Goal: Task Accomplishment & Management: Manage account settings

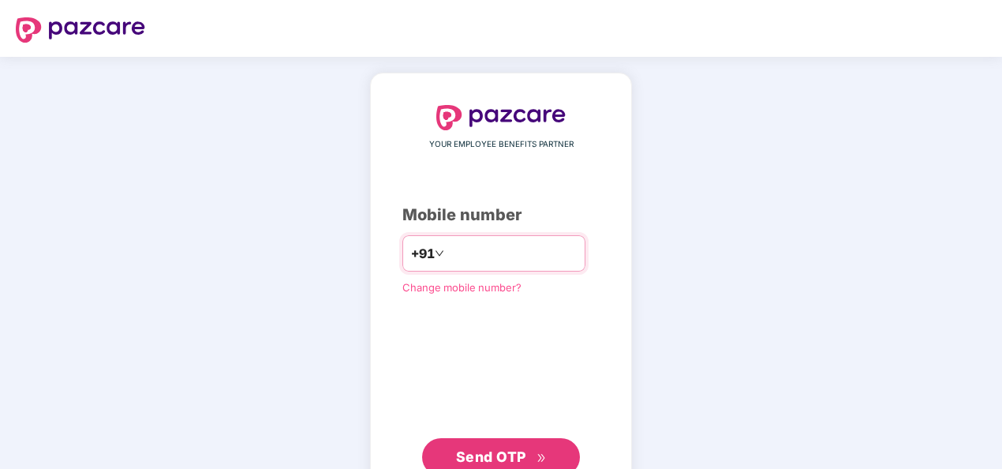
click at [447, 254] on input "**********" at bounding box center [511, 253] width 129 height 25
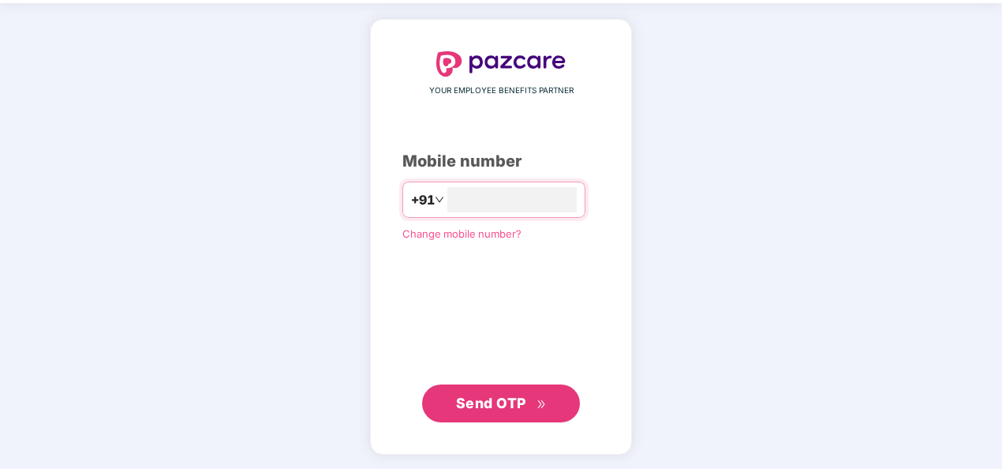
type input "**********"
click at [513, 399] on span "Send OTP" at bounding box center [491, 402] width 70 height 17
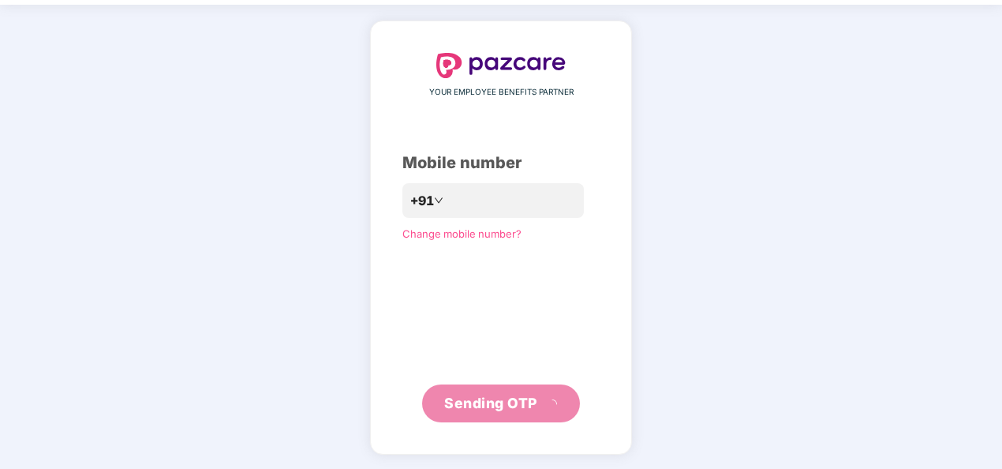
scroll to position [46, 0]
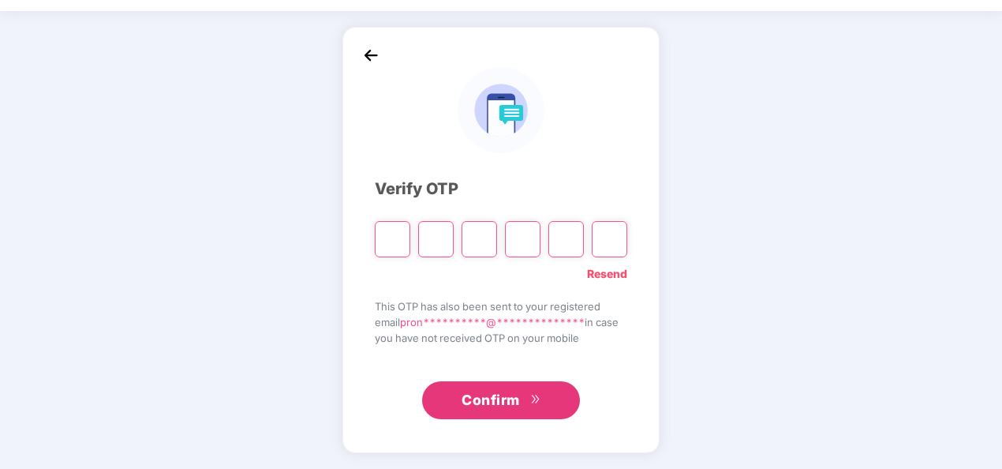
paste input "*"
type input "*"
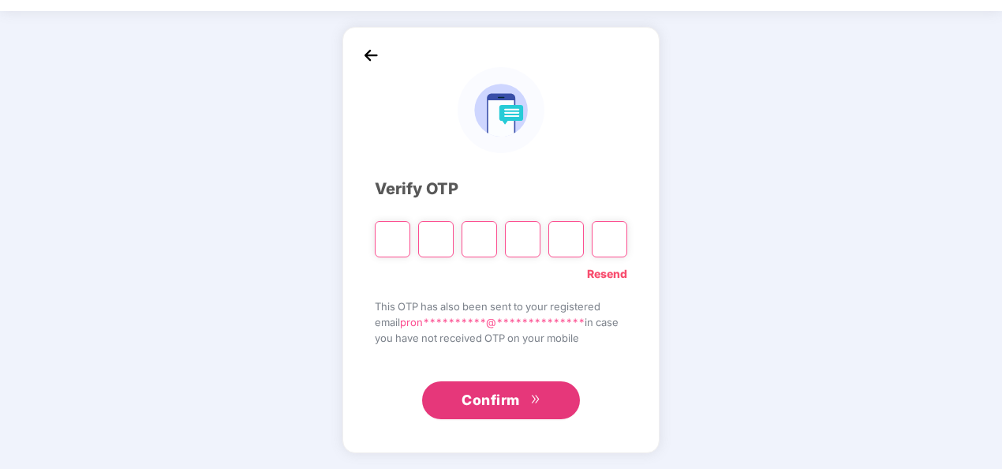
type input "*"
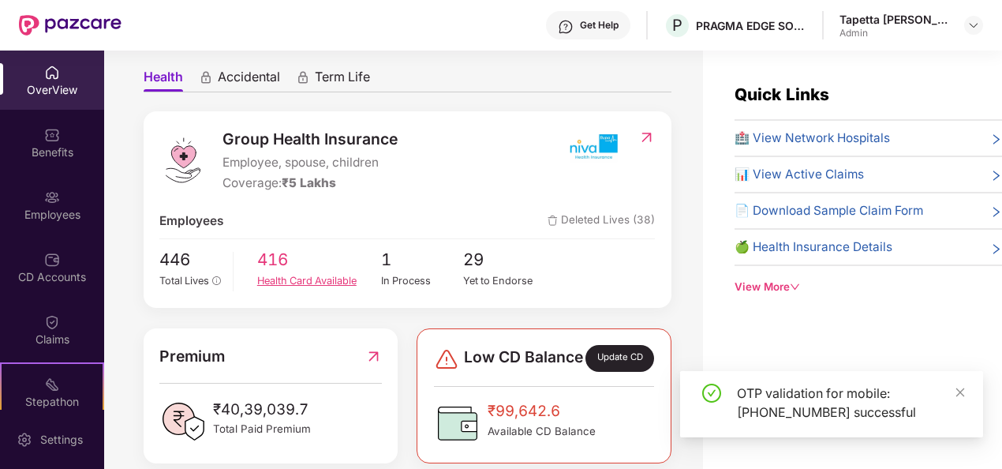
scroll to position [158, 0]
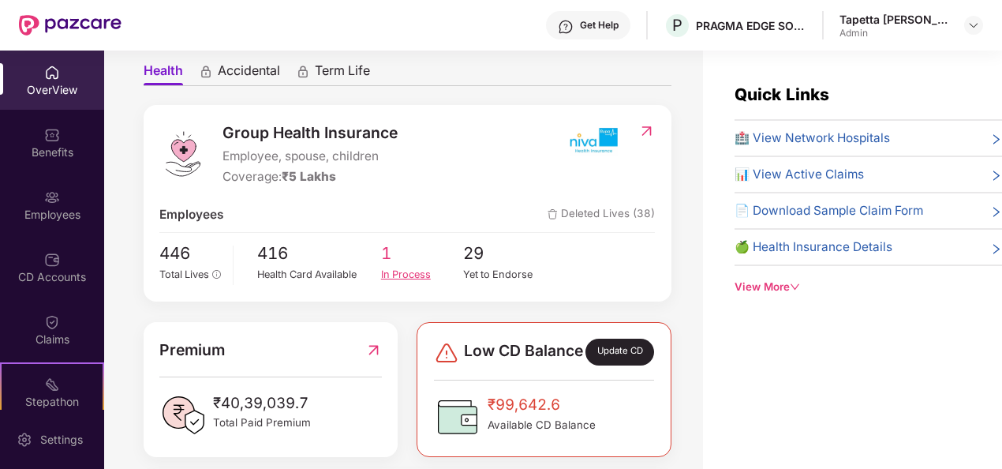
click at [402, 267] on div "In Process" at bounding box center [422, 275] width 83 height 16
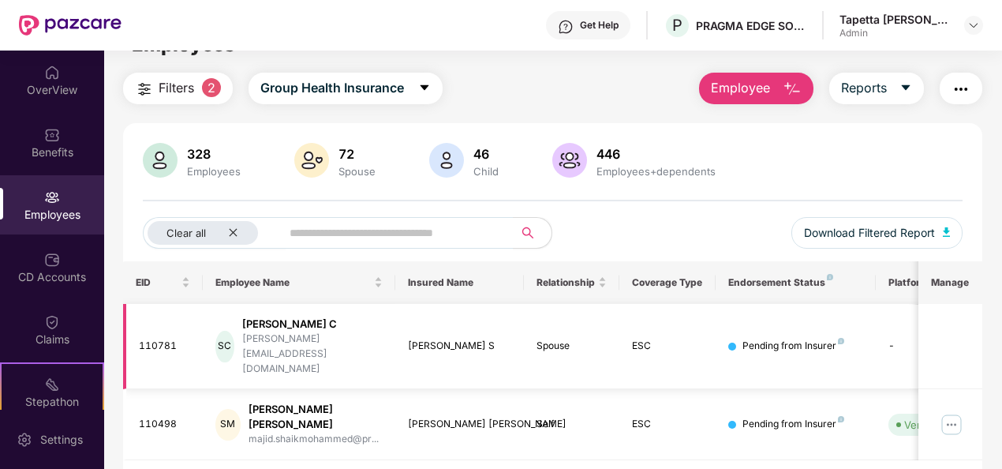
scroll to position [50, 0]
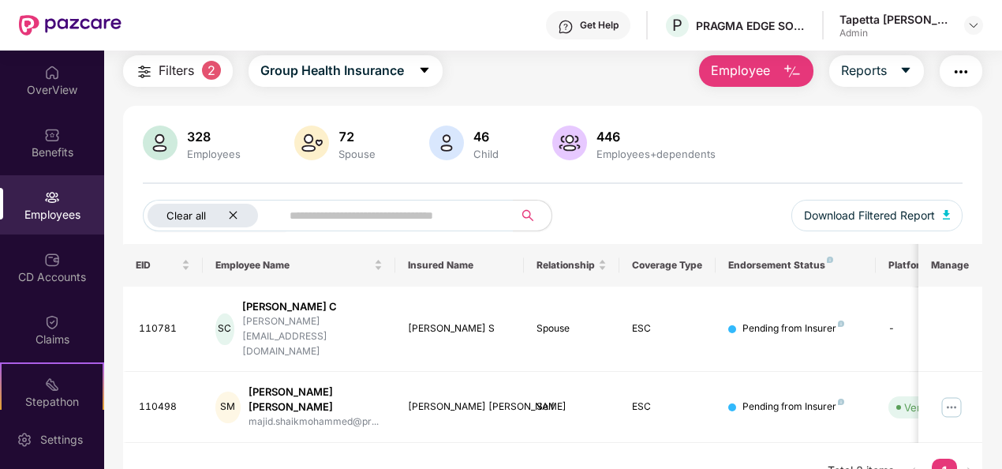
click at [234, 218] on icon "close" at bounding box center [233, 215] width 10 height 10
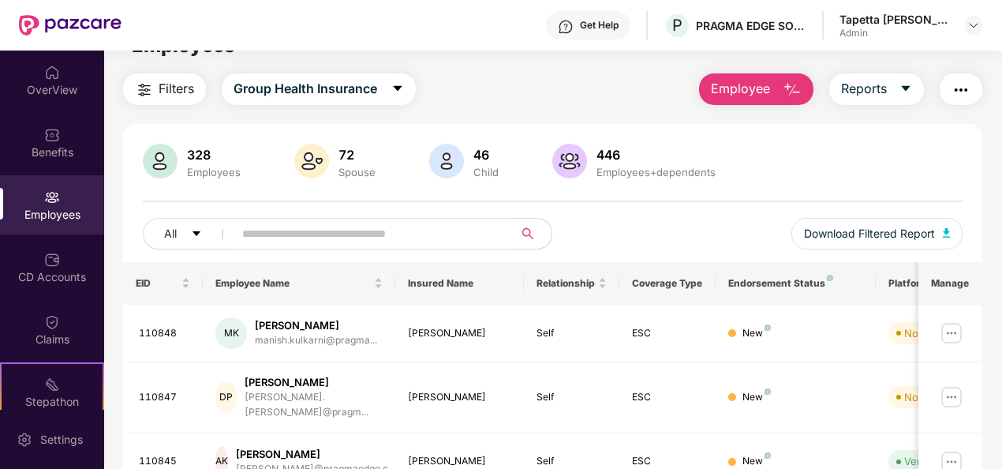
scroll to position [0, 0]
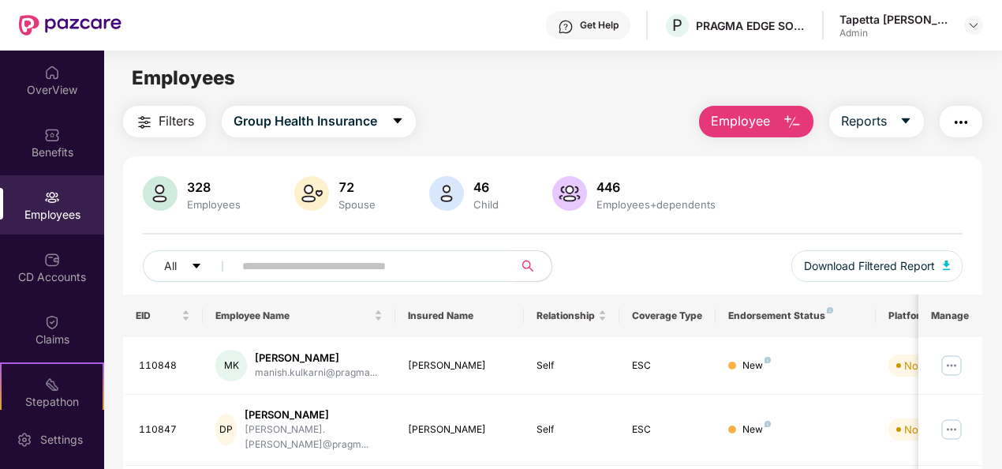
click at [766, 116] on span "Employee" at bounding box center [740, 121] width 59 height 20
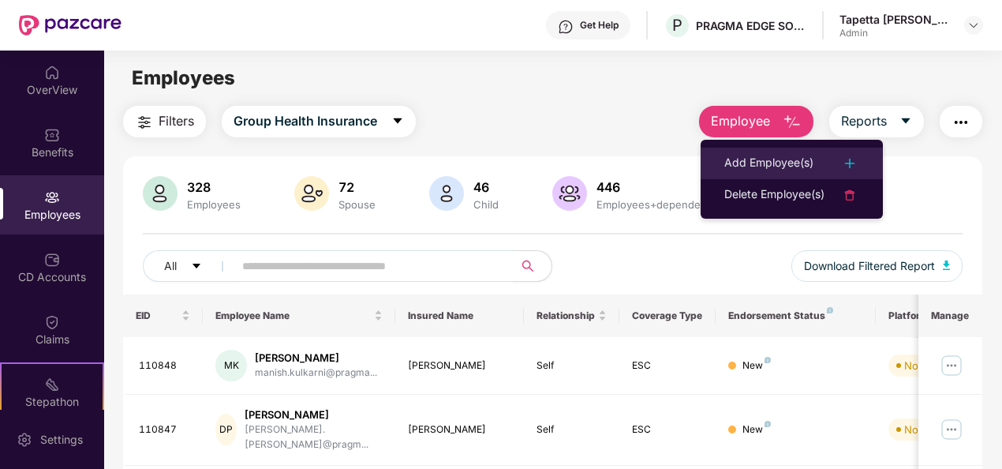
click at [778, 152] on li "Add Employee(s)" at bounding box center [792, 164] width 182 height 32
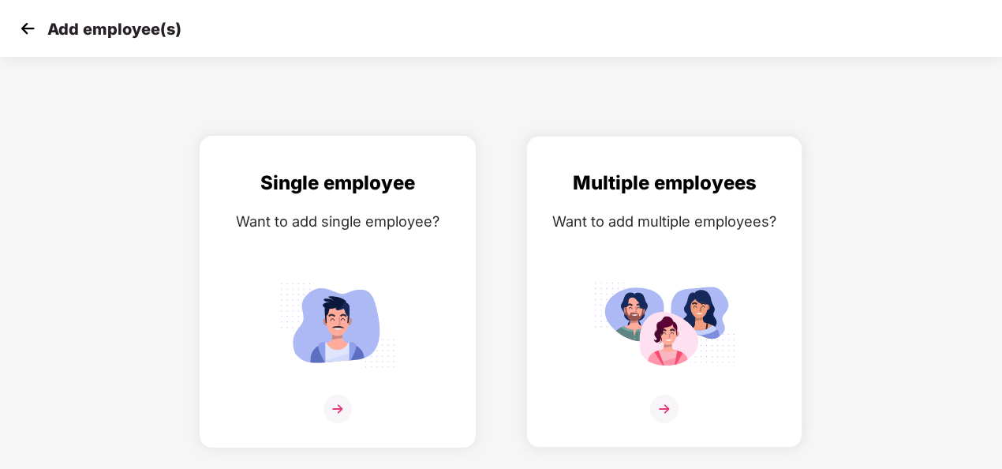
click at [400, 227] on div "Want to add single employee?" at bounding box center [337, 221] width 243 height 23
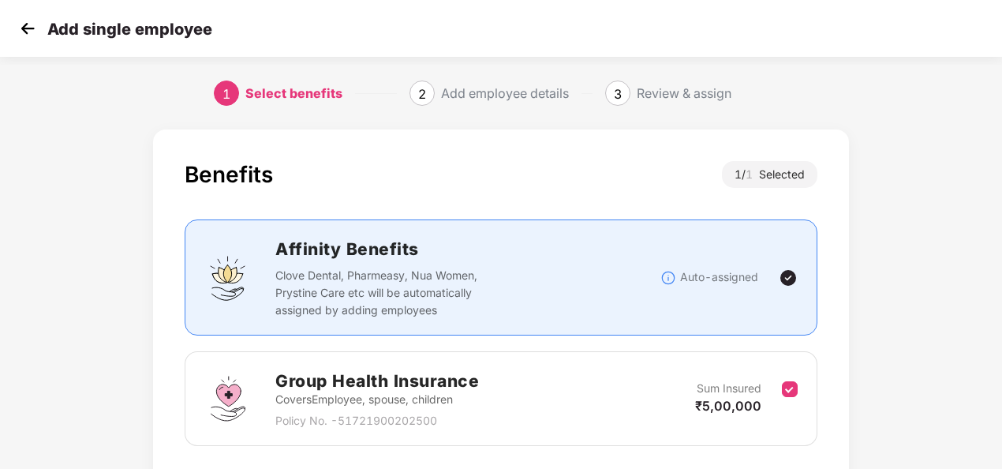
scroll to position [114, 0]
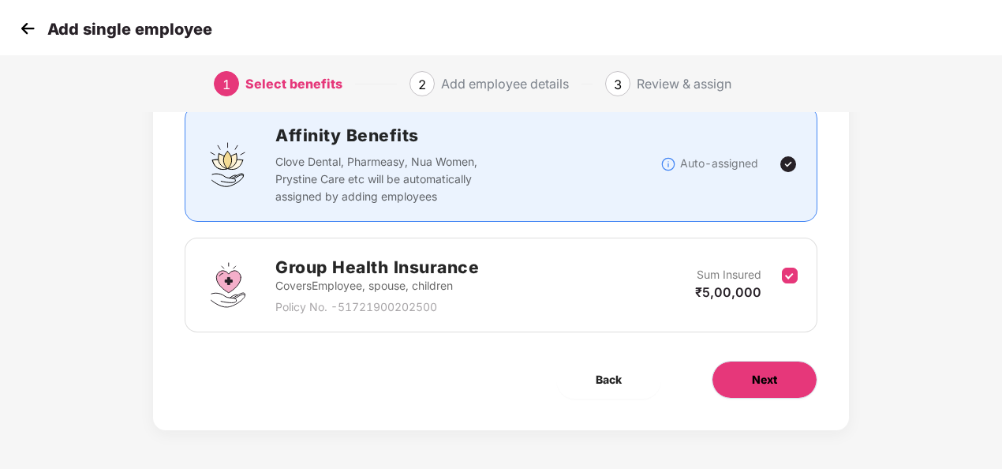
click at [772, 364] on button "Next" at bounding box center [765, 380] width 106 height 38
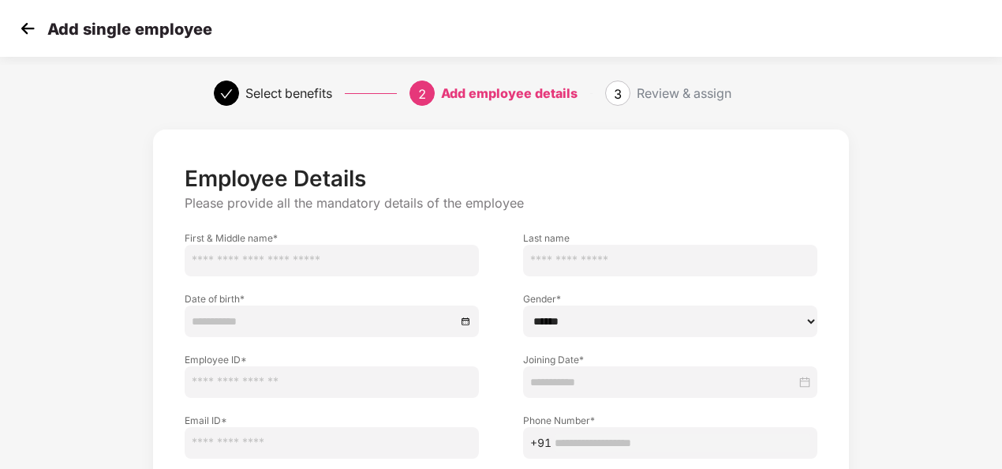
scroll to position [158, 0]
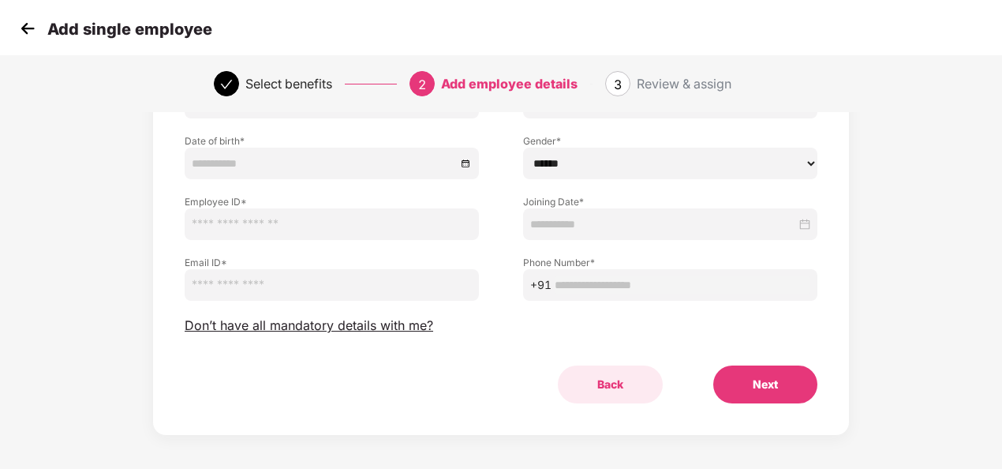
click at [595, 390] on button "Back" at bounding box center [610, 384] width 105 height 38
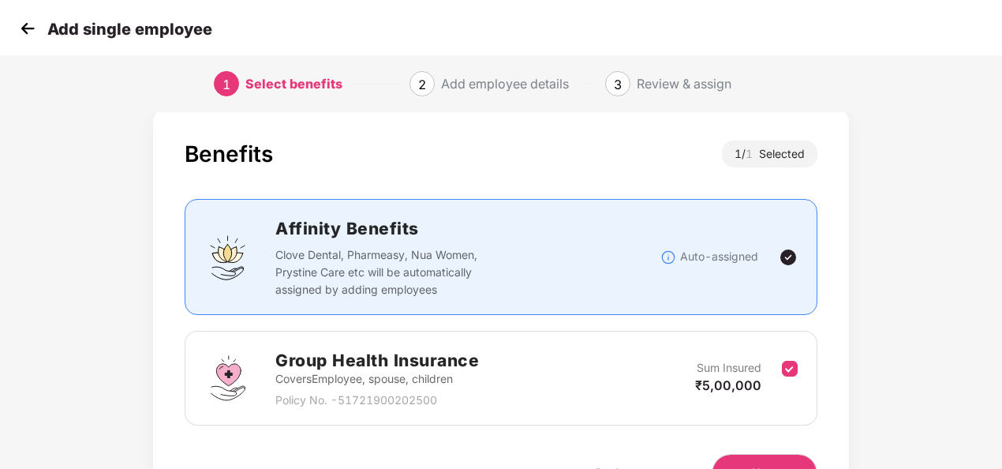
scroll to position [0, 0]
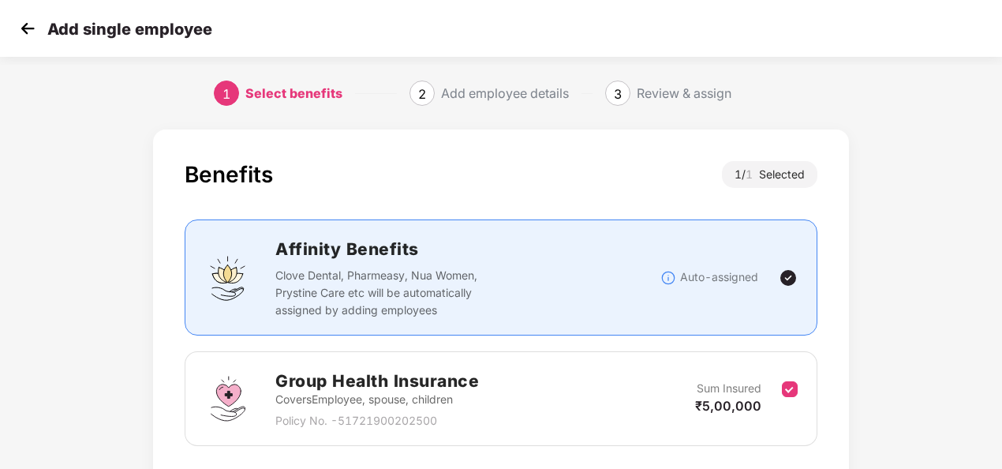
click at [421, 89] on span "2" at bounding box center [422, 94] width 8 height 16
click at [28, 31] on img at bounding box center [28, 29] width 24 height 24
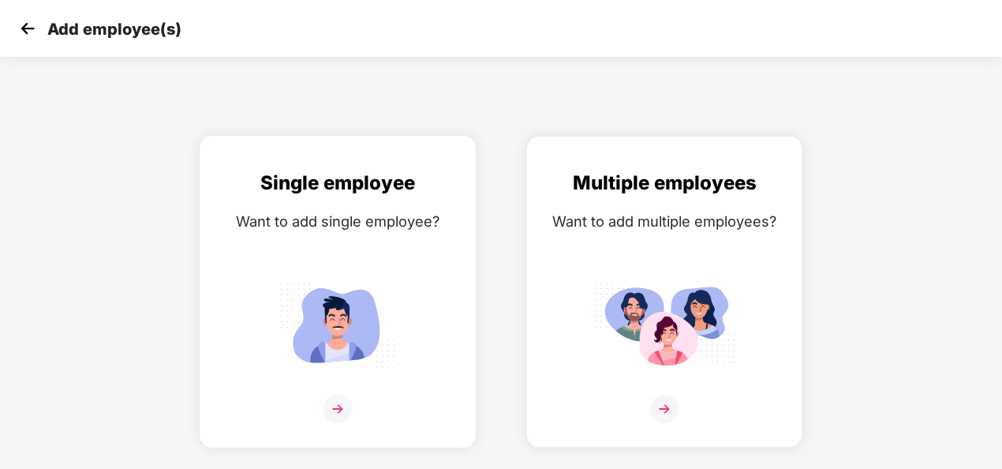
click at [358, 337] on img at bounding box center [338, 324] width 142 height 99
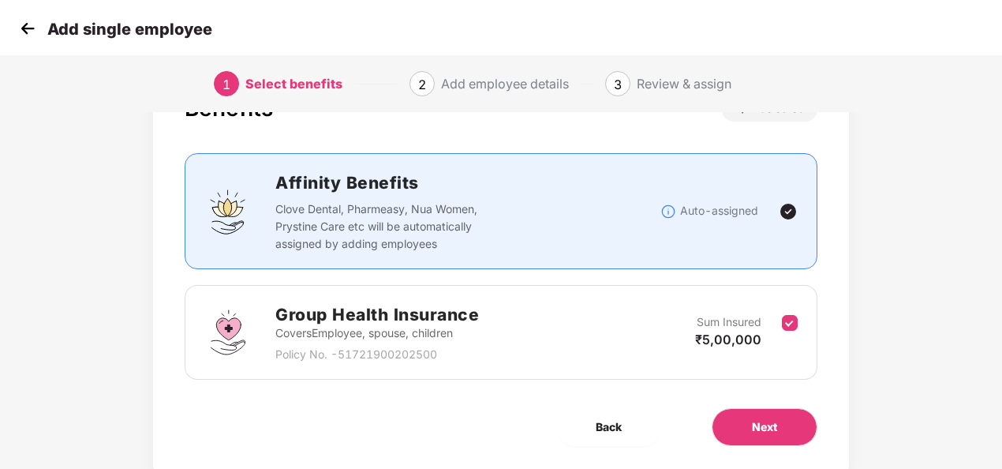
scroll to position [114, 0]
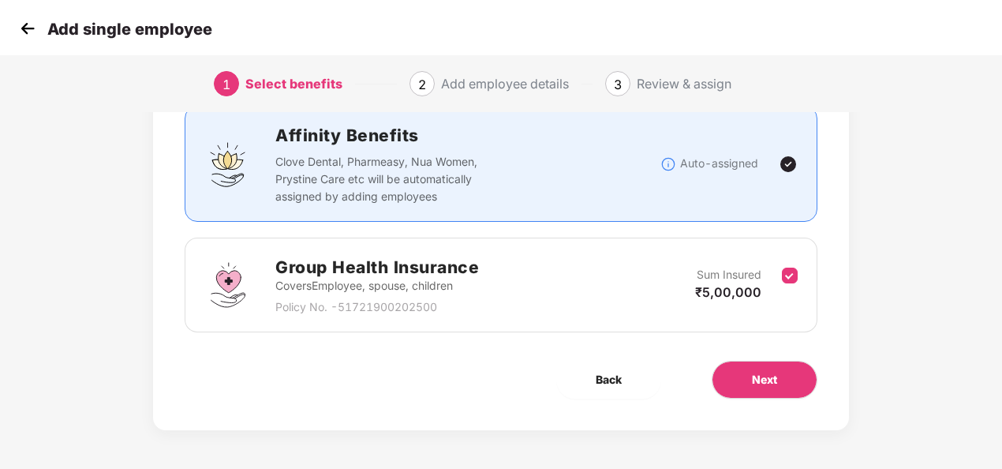
click at [774, 400] on div "Benefits 1 / 1 Selected Affinity Benefits Clove Dental, Pharmeasy, Nua Women, P…" at bounding box center [501, 223] width 696 height 414
click at [761, 377] on span "Next" at bounding box center [764, 379] width 25 height 17
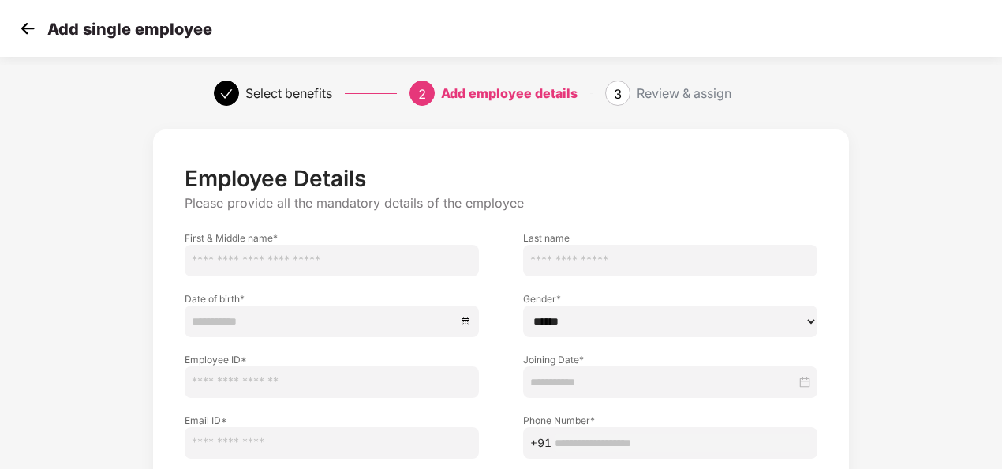
click at [350, 264] on input "text" at bounding box center [332, 261] width 294 height 32
click at [28, 25] on img at bounding box center [28, 29] width 24 height 24
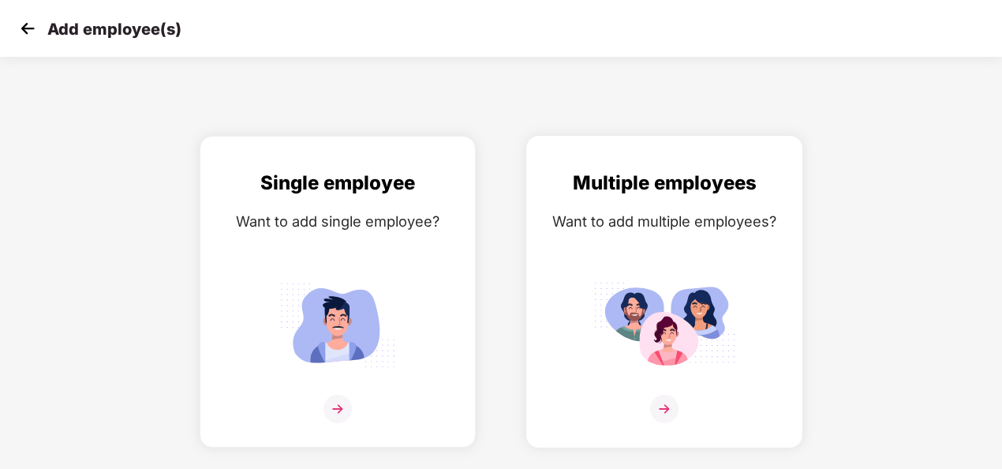
click at [653, 330] on img at bounding box center [664, 324] width 142 height 99
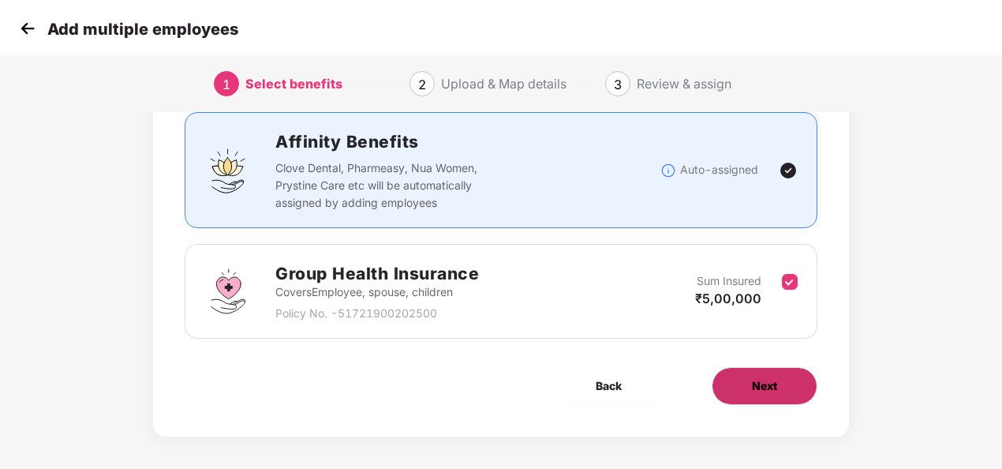
scroll to position [114, 0]
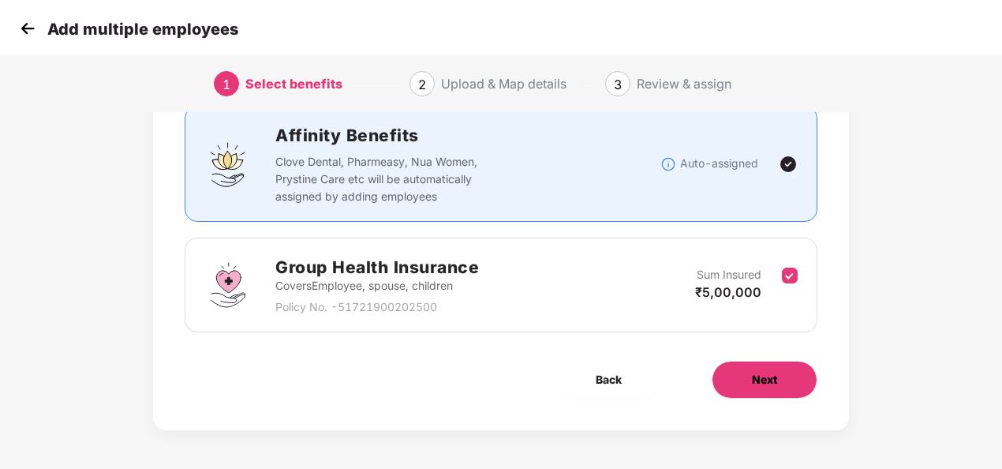
click at [743, 371] on button "Next" at bounding box center [765, 380] width 106 height 38
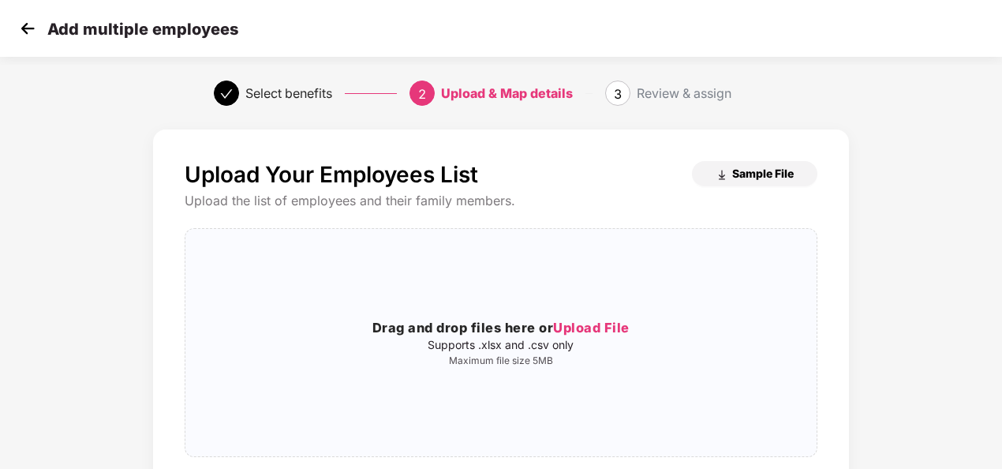
click at [727, 181] on button "Sample File" at bounding box center [754, 173] width 125 height 25
click at [35, 26] on img at bounding box center [28, 29] width 24 height 24
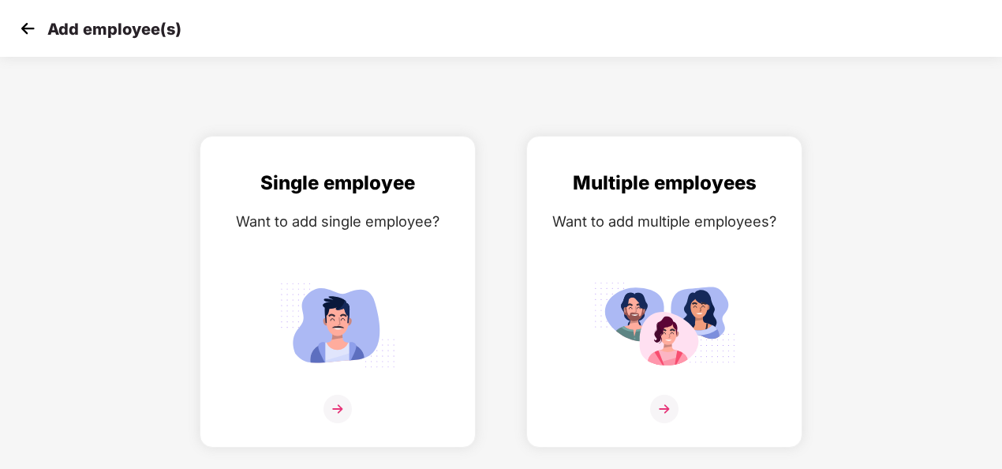
click at [35, 26] on img at bounding box center [28, 29] width 24 height 24
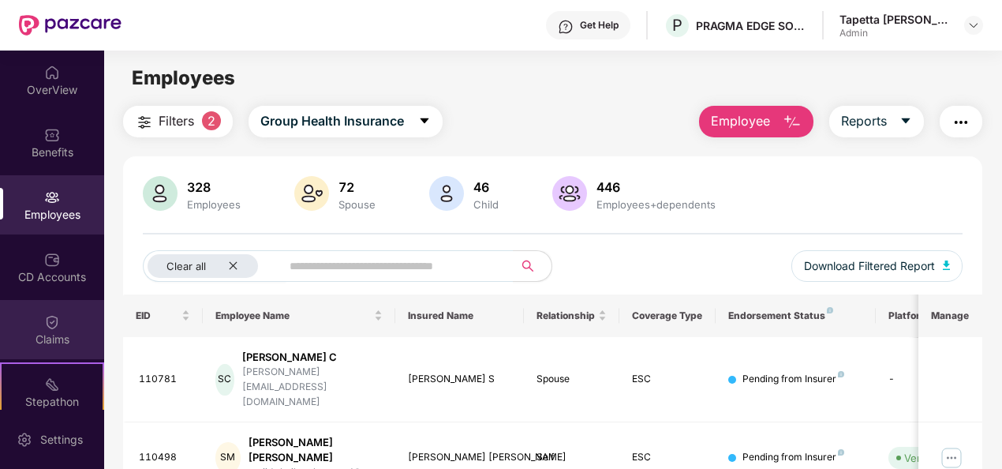
click at [66, 323] on div "Claims" at bounding box center [52, 329] width 104 height 59
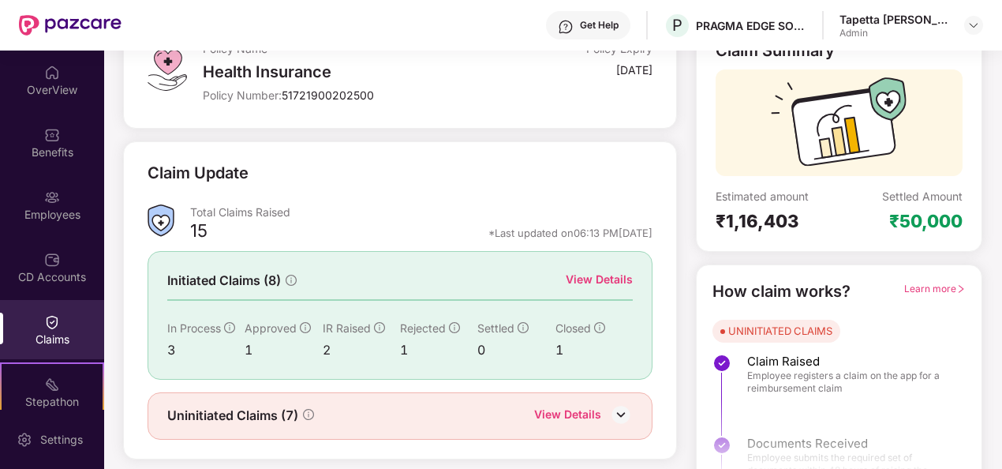
scroll to position [148, 0]
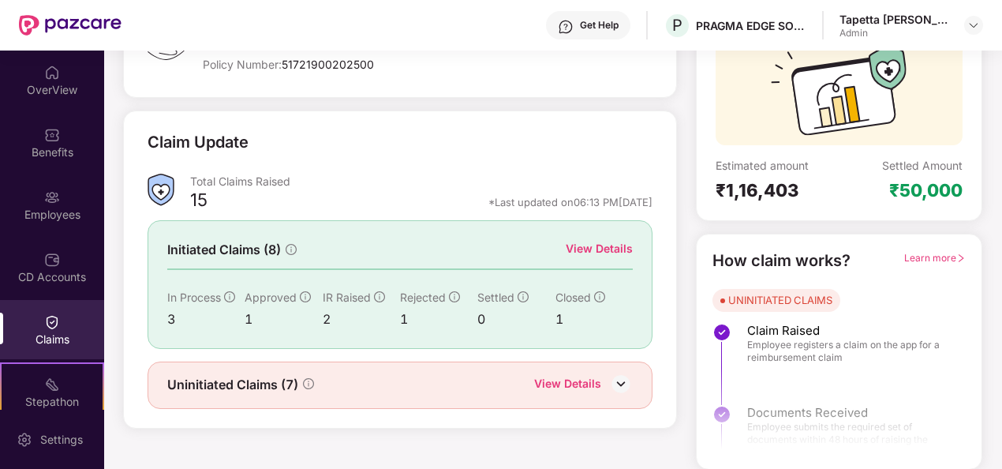
click at [619, 386] on img at bounding box center [621, 384] width 24 height 24
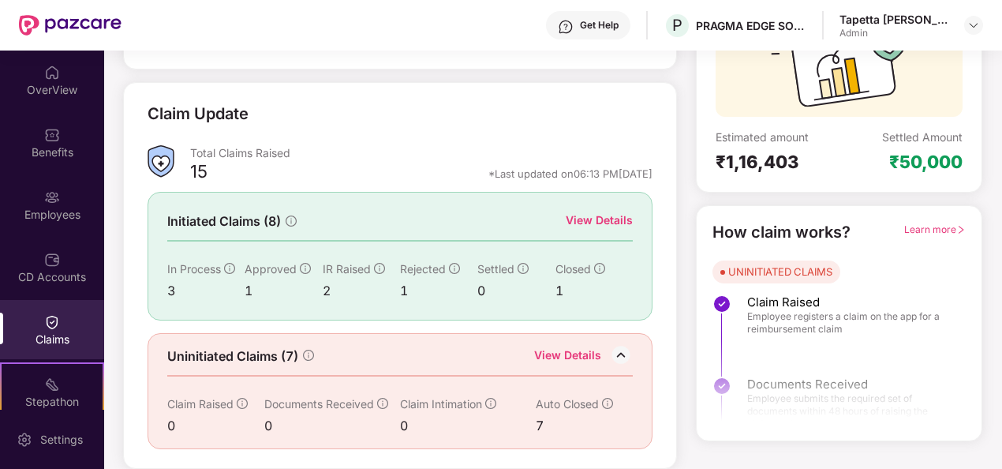
scroll to position [191, 0]
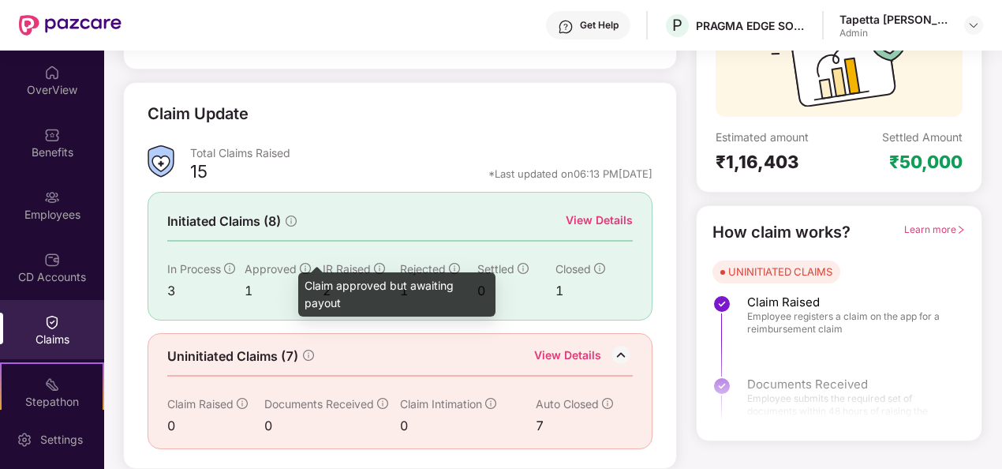
click at [306, 263] on icon "info-circle" at bounding box center [305, 268] width 11 height 11
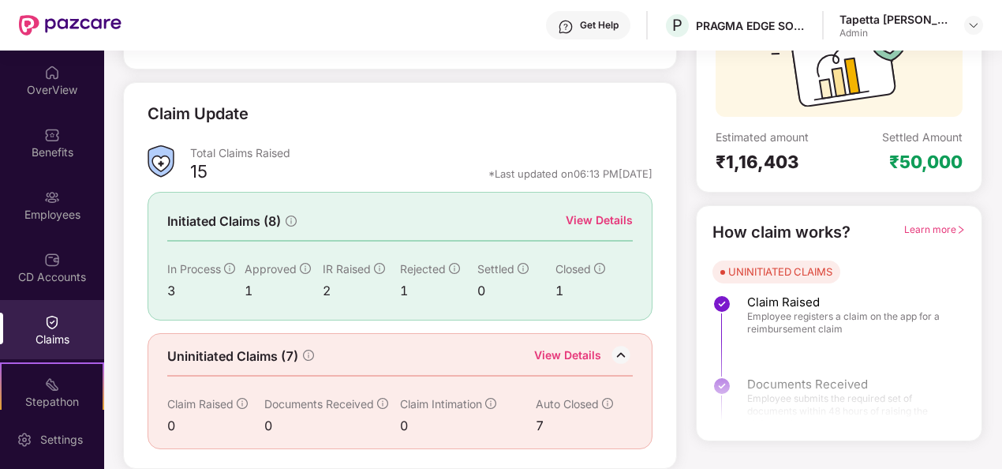
click at [604, 211] on div "View Details" at bounding box center [599, 219] width 67 height 17
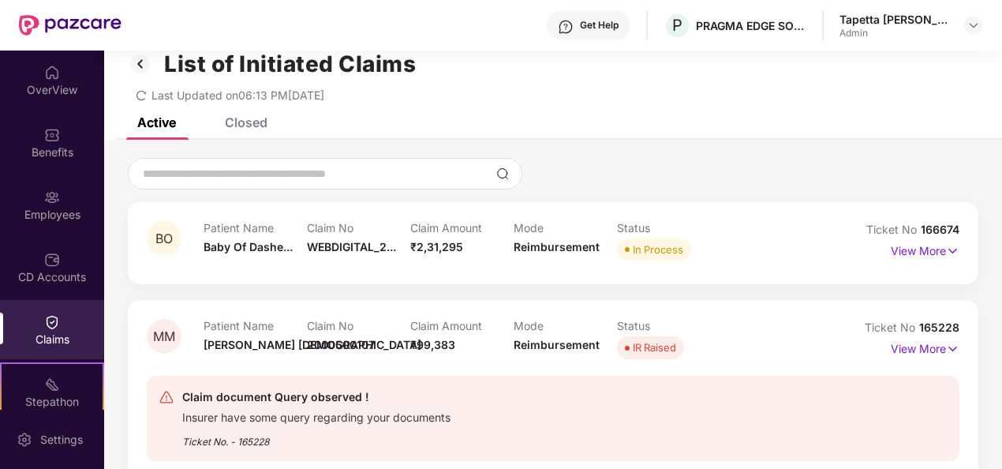
scroll to position [0, 0]
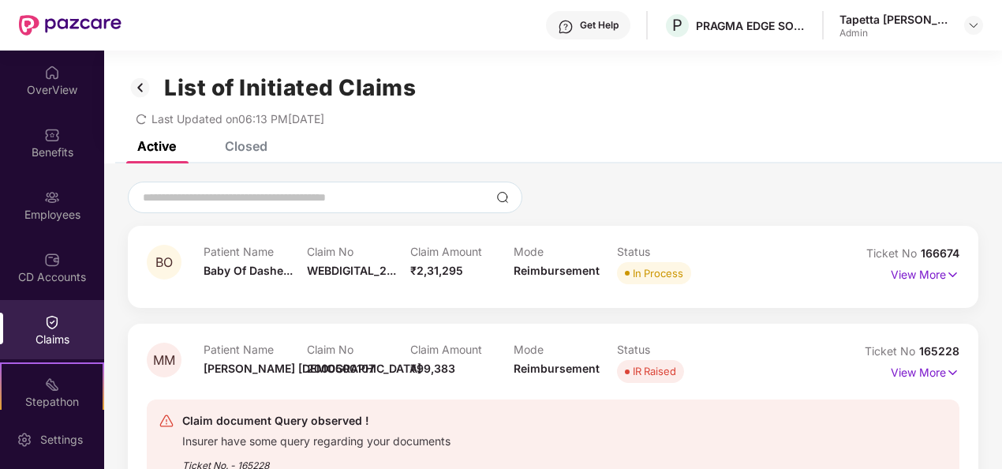
click at [251, 142] on div "Closed" at bounding box center [246, 146] width 43 height 16
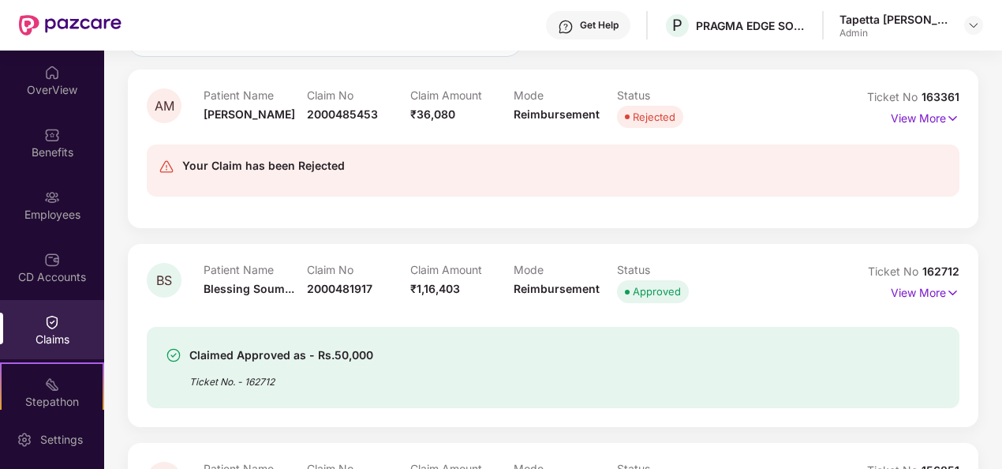
scroll to position [158, 0]
click at [948, 290] on img at bounding box center [952, 290] width 13 height 17
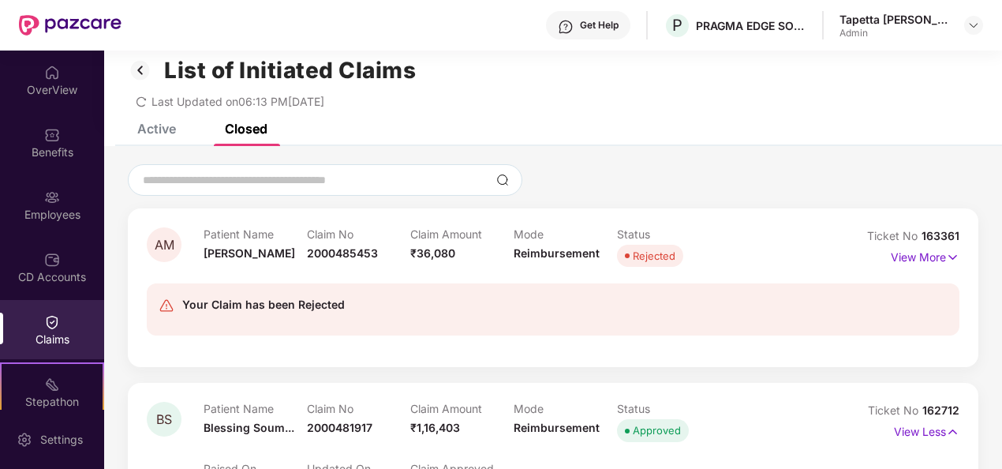
scroll to position [0, 0]
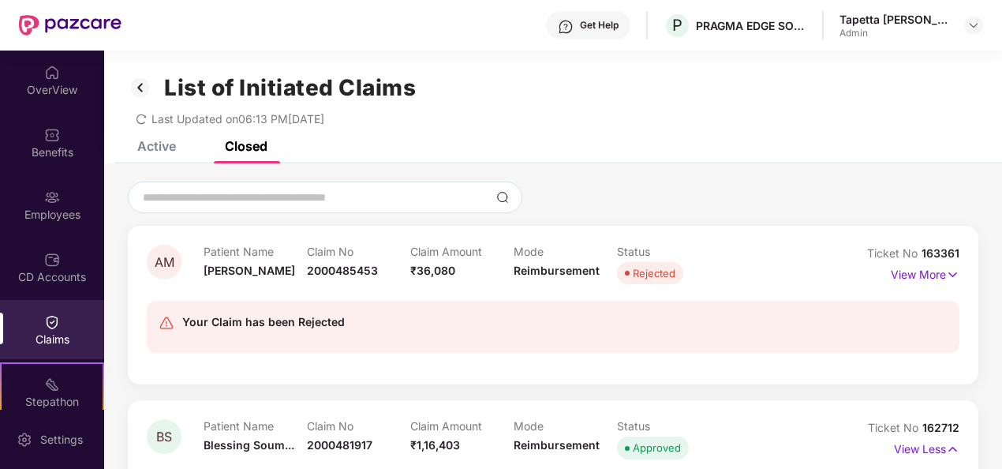
click at [160, 147] on div "Active" at bounding box center [156, 146] width 39 height 16
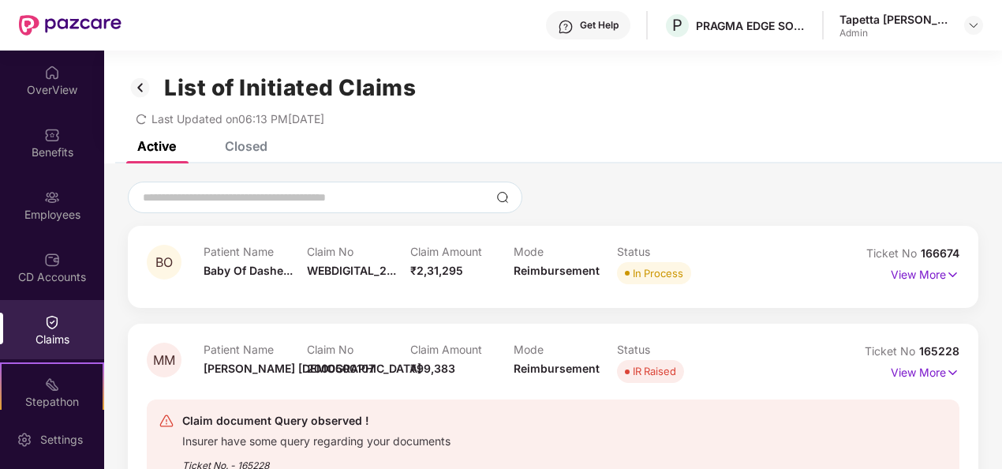
click at [431, 274] on span "₹2,31,295" at bounding box center [436, 270] width 53 height 13
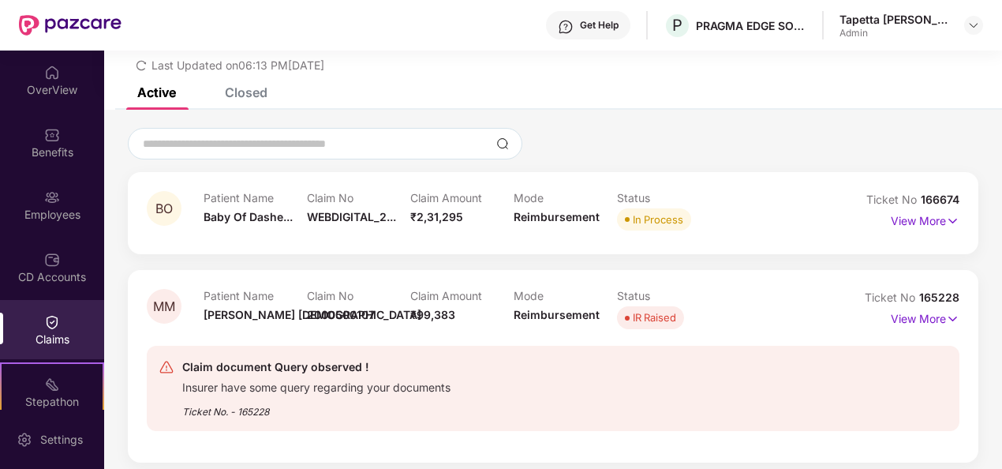
scroll to position [79, 0]
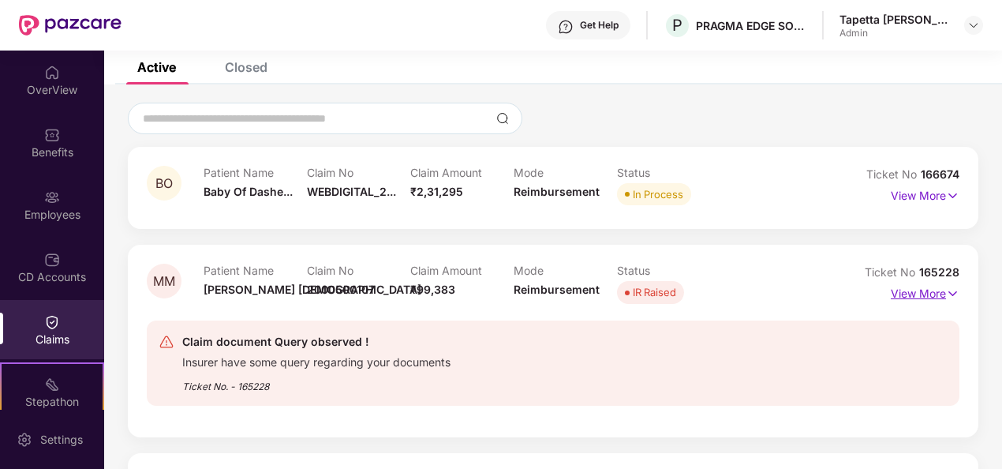
click at [935, 292] on p "View More" at bounding box center [925, 291] width 69 height 21
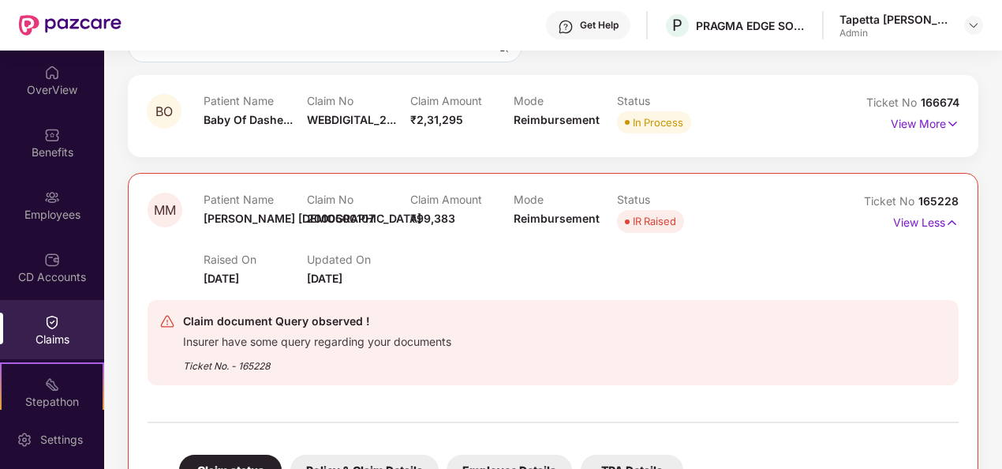
scroll to position [237, 0]
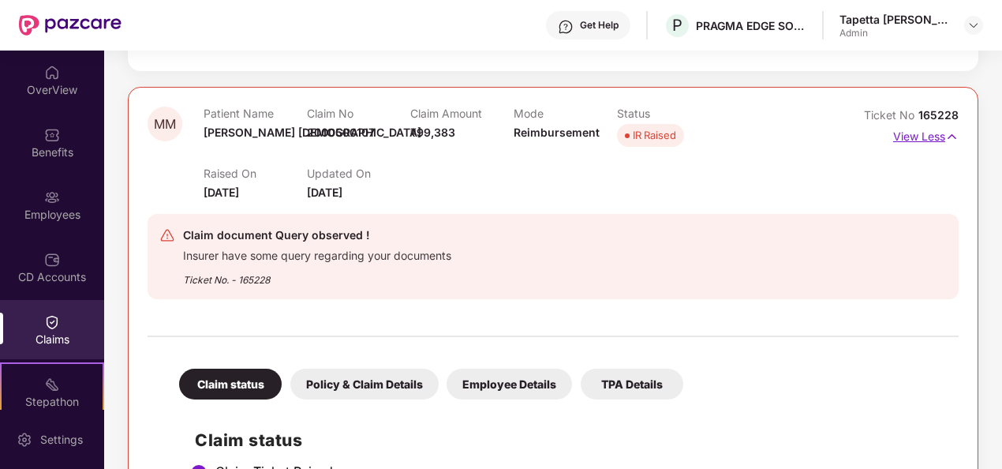
click at [936, 134] on p "View Less" at bounding box center [925, 134] width 65 height 21
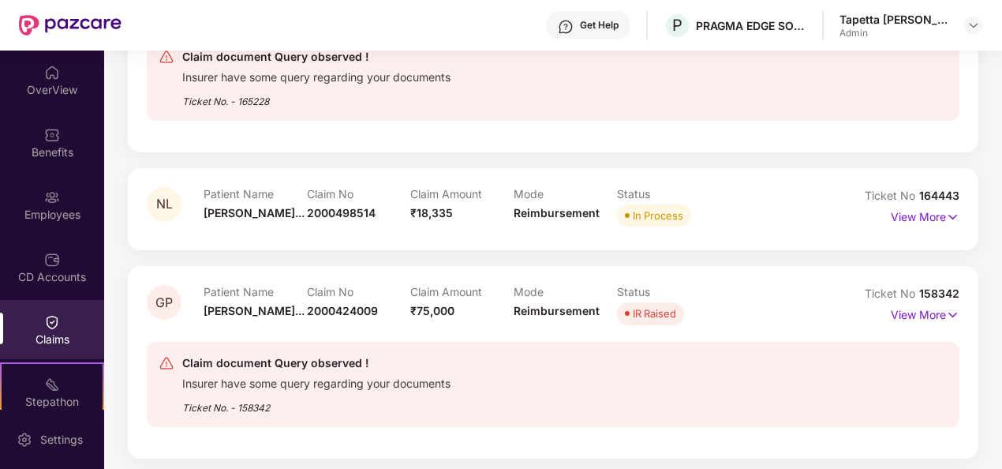
scroll to position [394, 0]
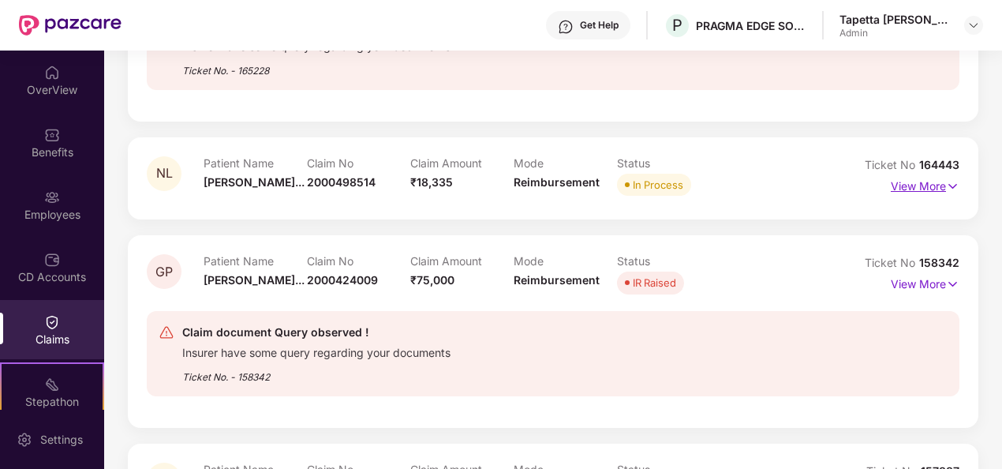
click at [926, 181] on p "View More" at bounding box center [925, 184] width 69 height 21
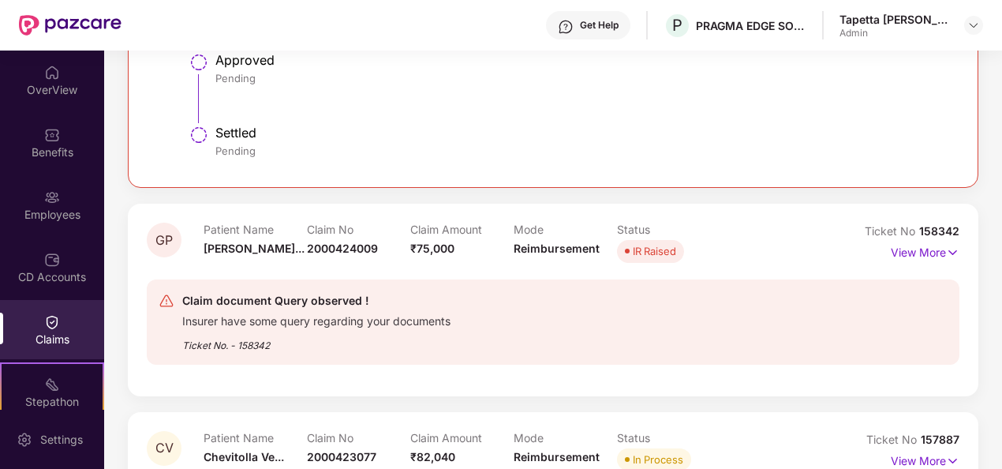
scroll to position [989, 0]
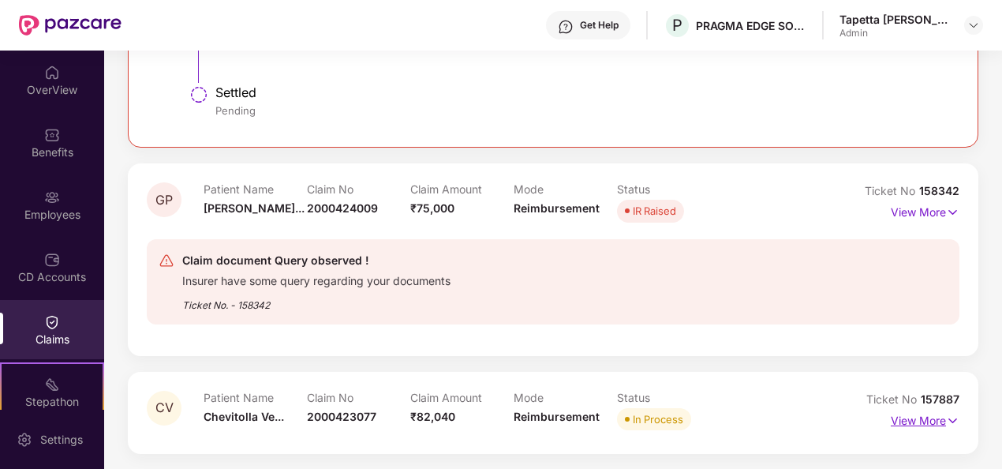
click at [895, 418] on p "View More" at bounding box center [925, 418] width 69 height 21
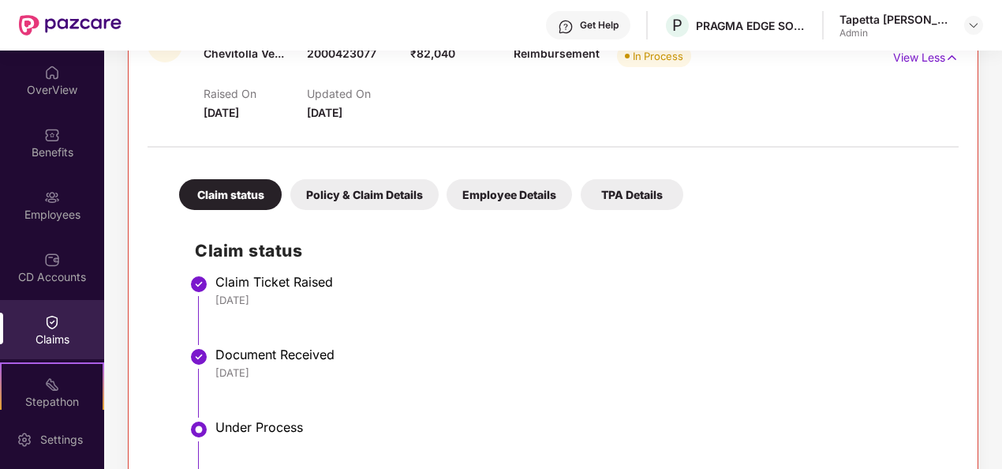
scroll to position [1511, 0]
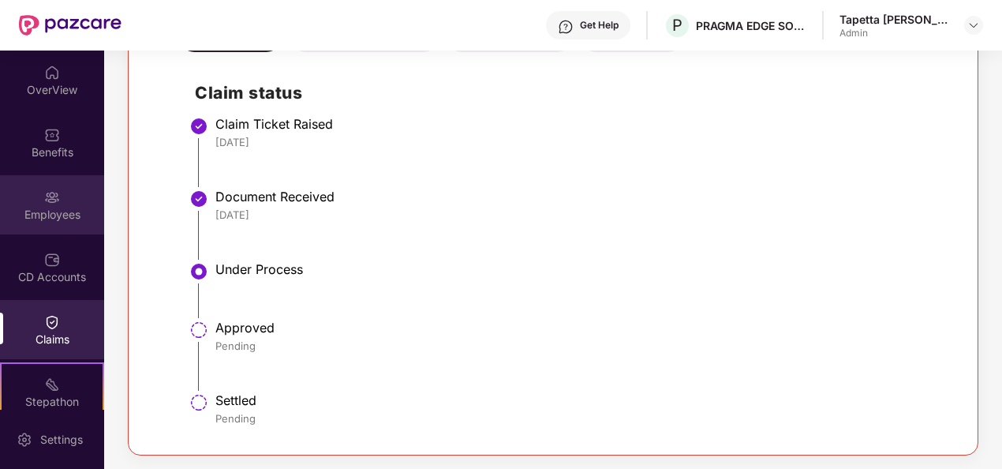
click at [39, 205] on div "Employees" at bounding box center [52, 204] width 104 height 59
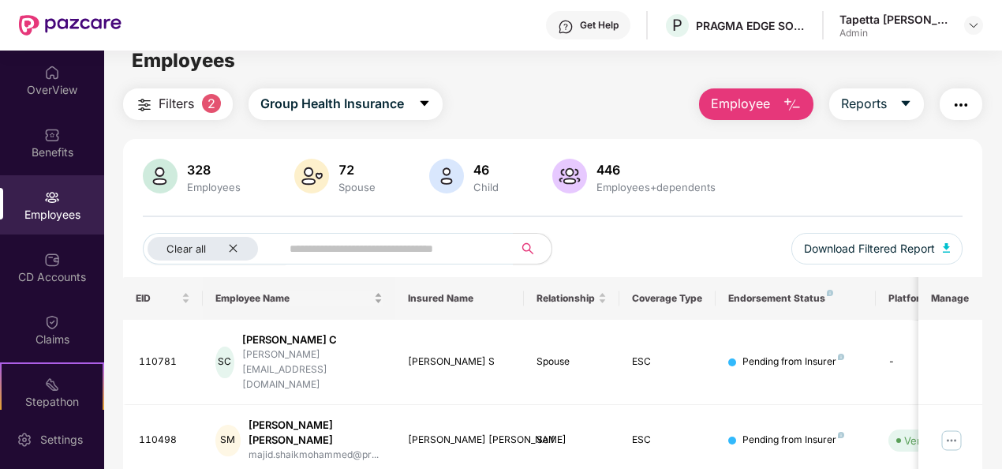
scroll to position [0, 0]
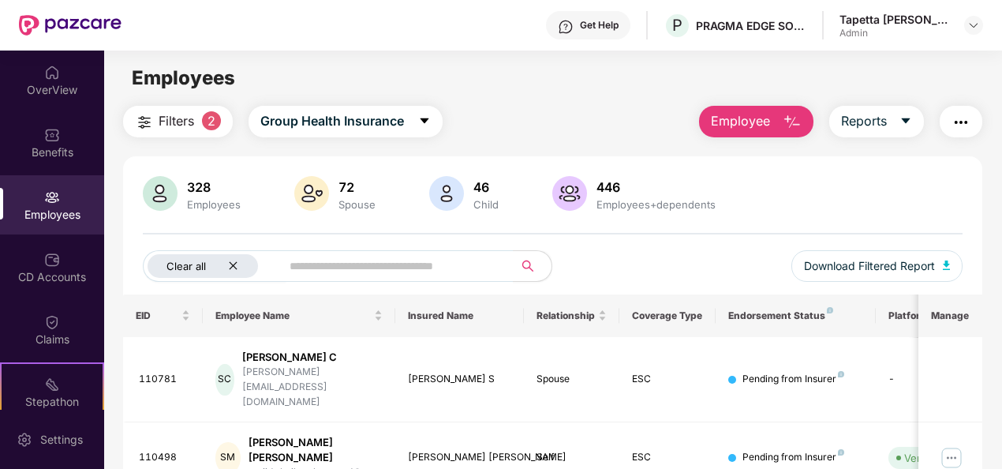
click at [235, 268] on icon "close" at bounding box center [233, 265] width 10 height 10
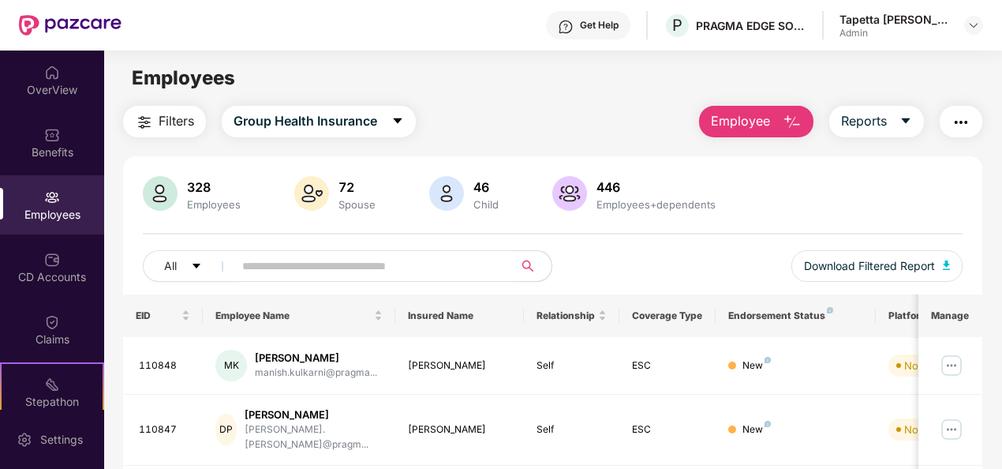
click at [757, 124] on span "Employee" at bounding box center [740, 121] width 59 height 20
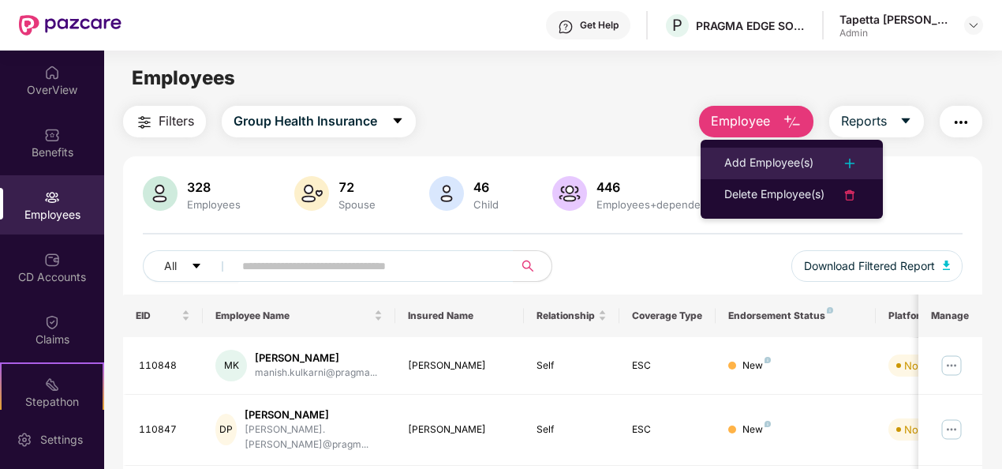
click at [765, 174] on li "Add Employee(s)" at bounding box center [792, 164] width 182 height 32
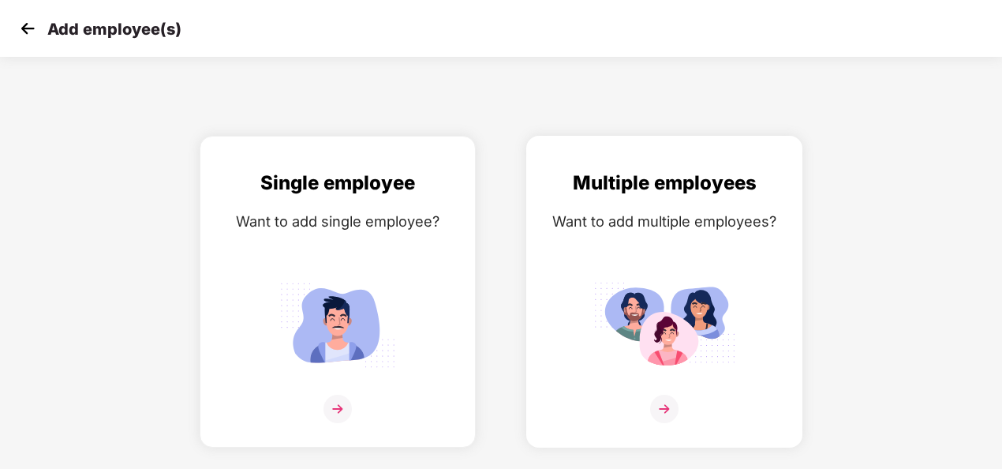
click at [633, 260] on div "Multiple employees Want to add multiple employees?" at bounding box center [664, 305] width 243 height 275
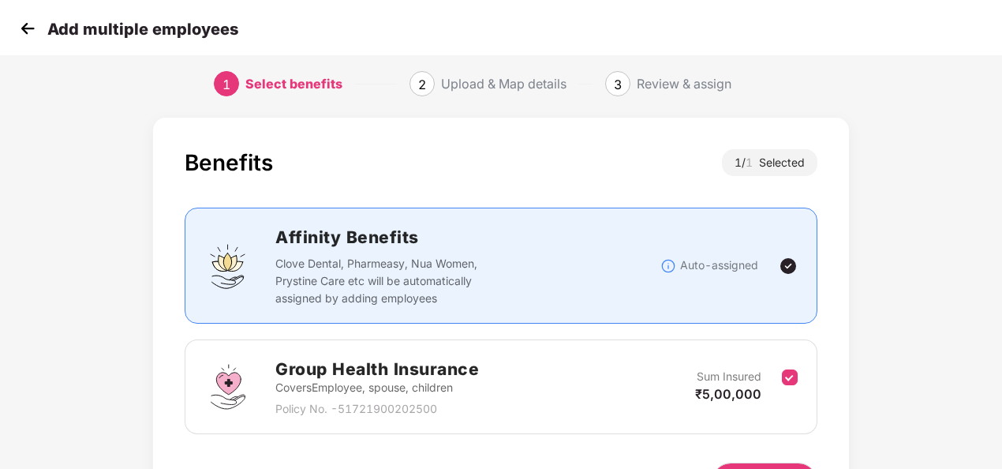
scroll to position [114, 0]
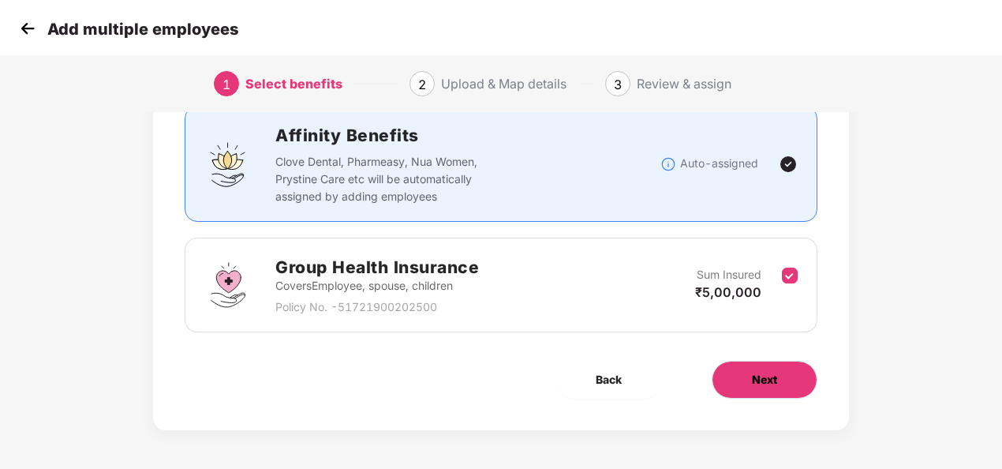
click at [767, 372] on span "Next" at bounding box center [764, 379] width 25 height 17
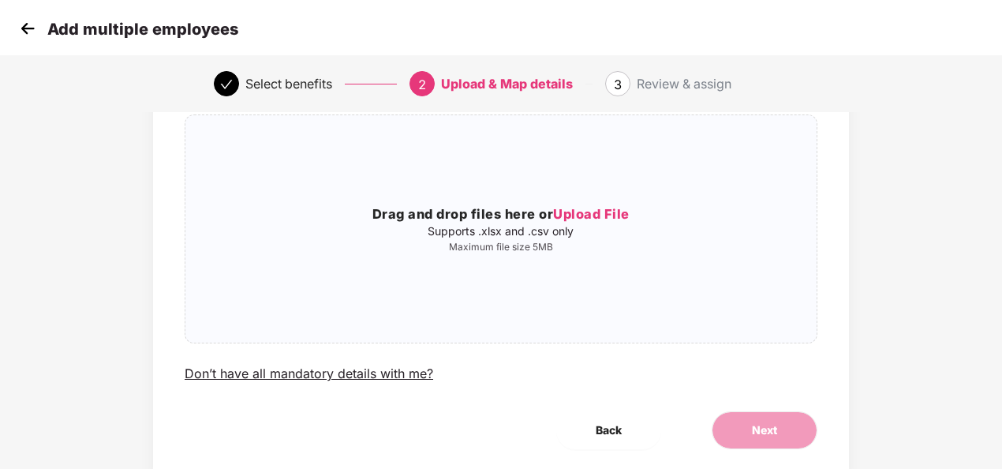
scroll to position [0, 0]
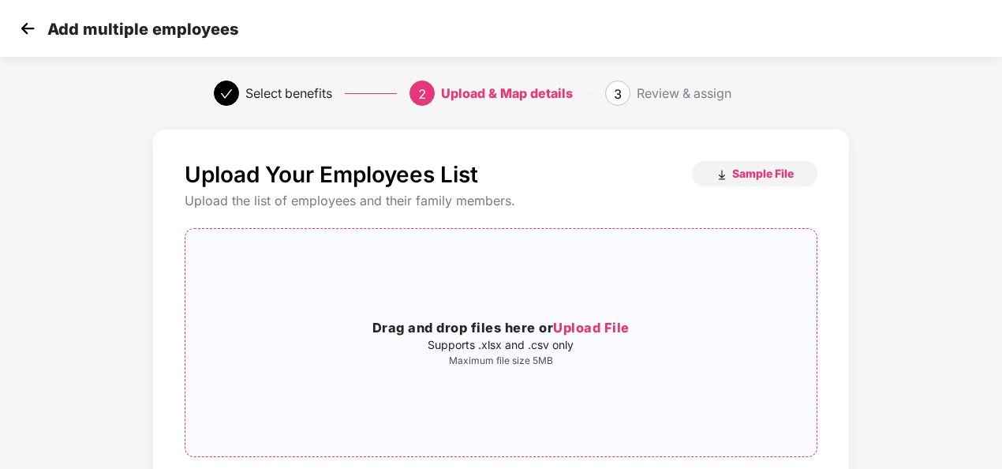
click at [587, 331] on span "Upload File" at bounding box center [591, 328] width 77 height 16
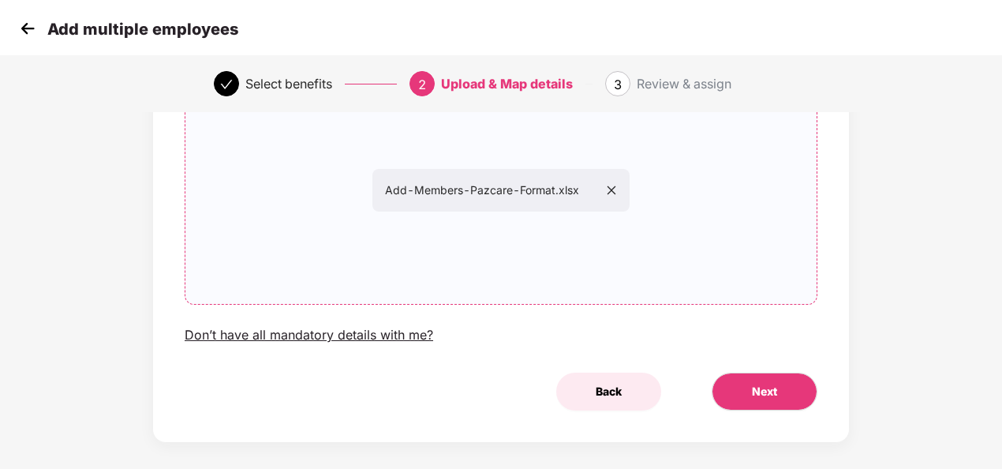
scroll to position [165, 0]
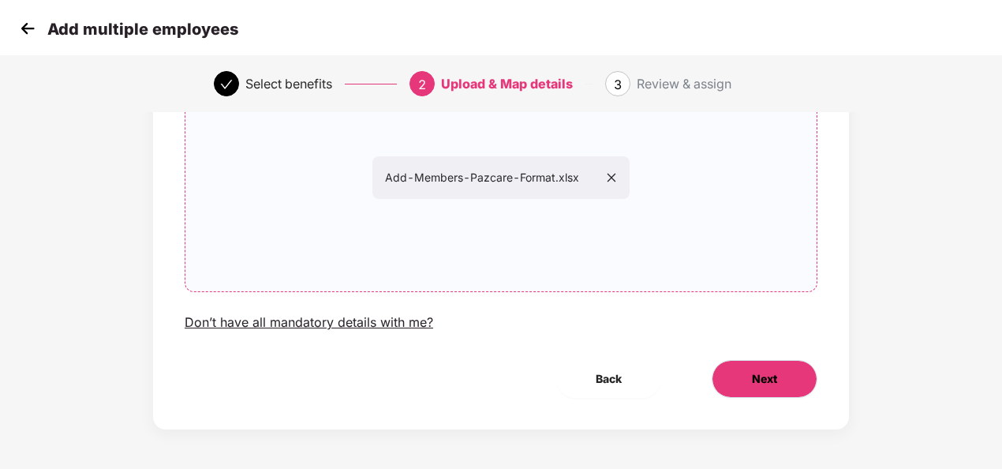
click at [733, 383] on button "Next" at bounding box center [765, 379] width 106 height 38
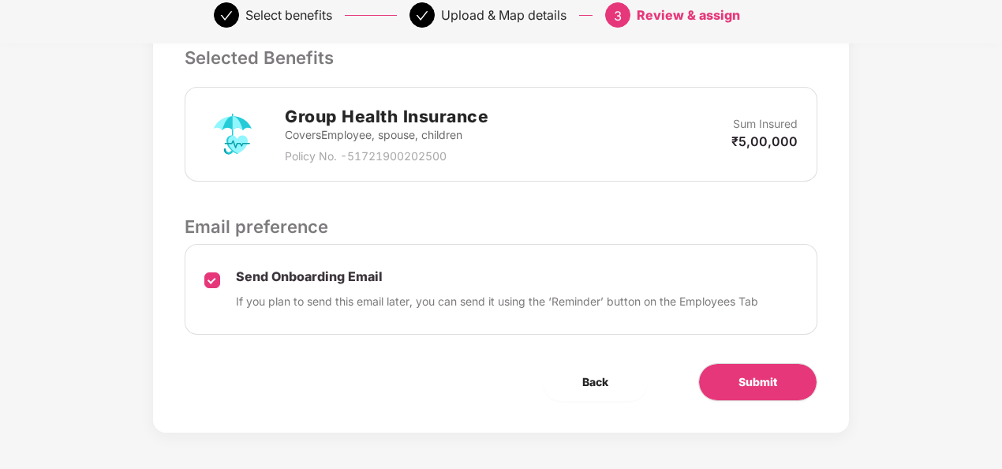
scroll to position [426, 0]
click at [26, 181] on div "Review & Assign Benefits Data Mapped Successfully Employee-data.csv Affinity Be…" at bounding box center [501, 83] width 1002 height 776
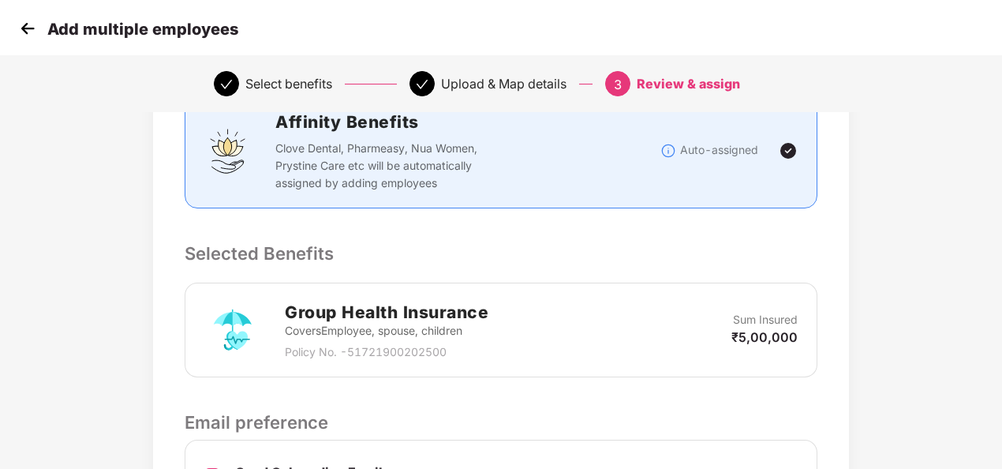
scroll to position [32, 0]
